Goal: Task Accomplishment & Management: Complete application form

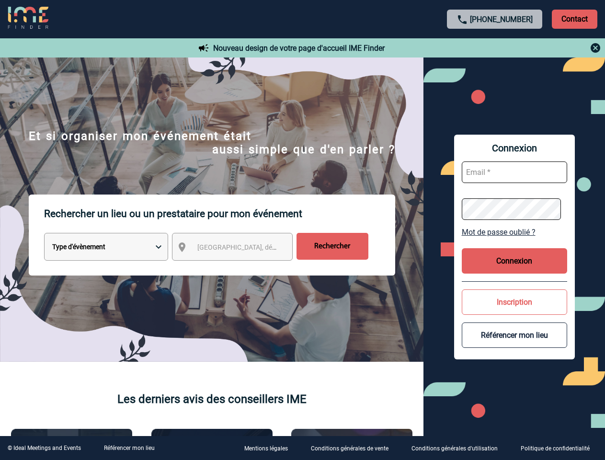
click at [302, 230] on p "Rechercher un lieu ou un prestataire pour mon événement" at bounding box center [219, 214] width 351 height 38
click at [574, 19] on p "Contact" at bounding box center [575, 19] width 46 height 19
click at [495, 48] on div at bounding box center [495, 47] width 213 height 11
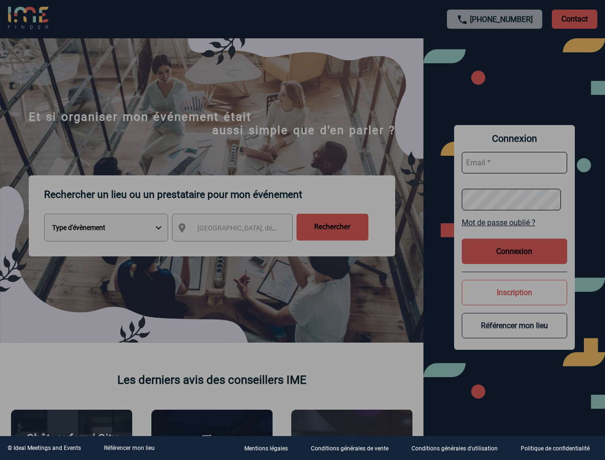
click at [241, 249] on div at bounding box center [302, 230] width 605 height 460
click at [515, 232] on div at bounding box center [302, 230] width 605 height 460
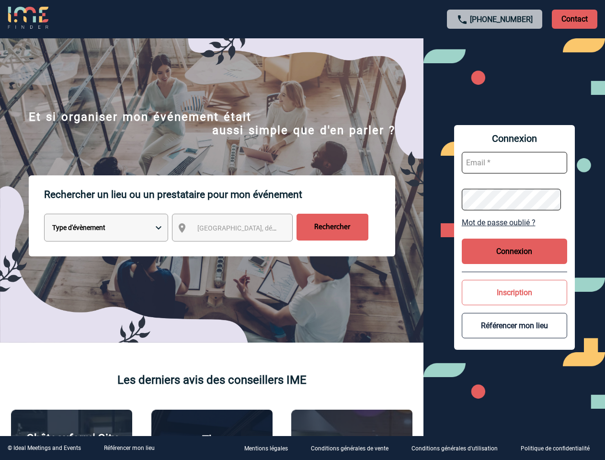
click at [515, 261] on button "Connexion" at bounding box center [514, 251] width 105 height 25
click at [515, 302] on button "Inscription" at bounding box center [514, 292] width 105 height 25
click at [448, 335] on div at bounding box center [224, 170] width 448 height 341
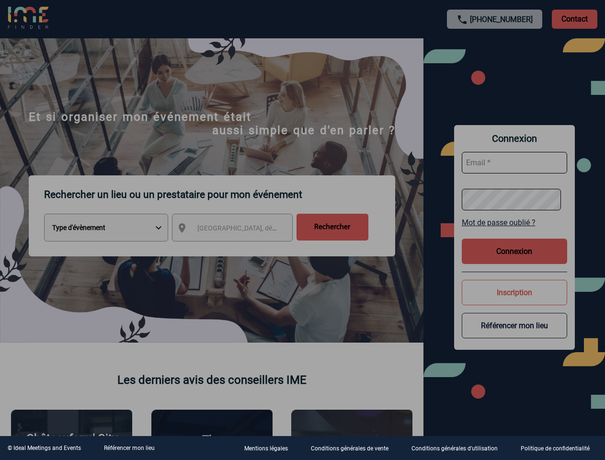
click at [129, 448] on link "Référencer mon lieu" at bounding box center [129, 448] width 51 height 7
